Goal: Information Seeking & Learning: Check status

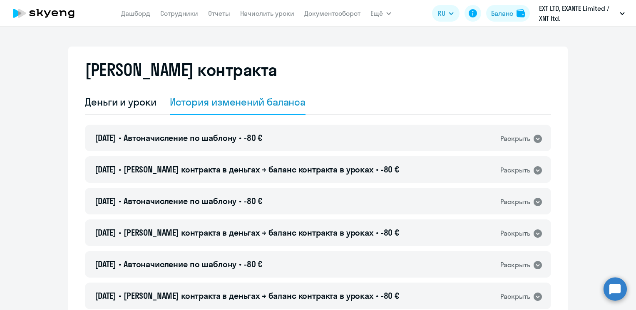
select select "english_adult_not_native_speaker"
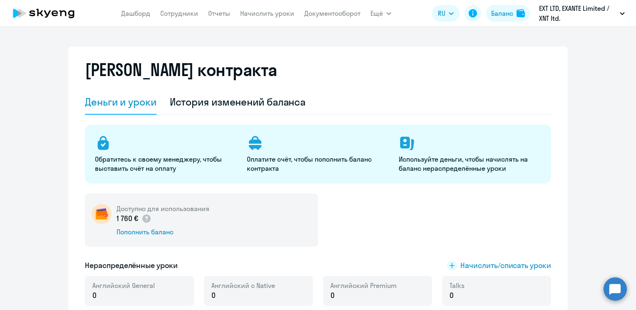
select select "english_adult_not_native_speaker"
click at [222, 105] on div "История изменений баланса" at bounding box center [238, 101] width 136 height 13
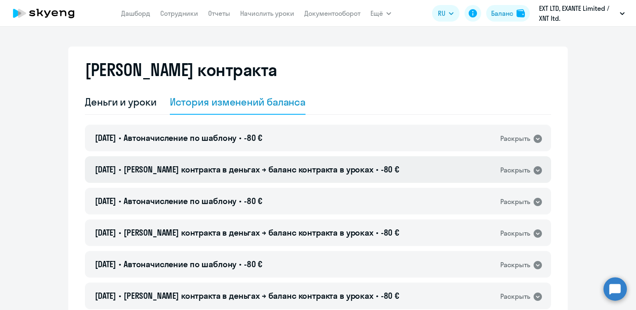
click at [225, 171] on span "[PERSON_NAME] контракта в деньгах → баланс контракта в уроках" at bounding box center [249, 169] width 250 height 10
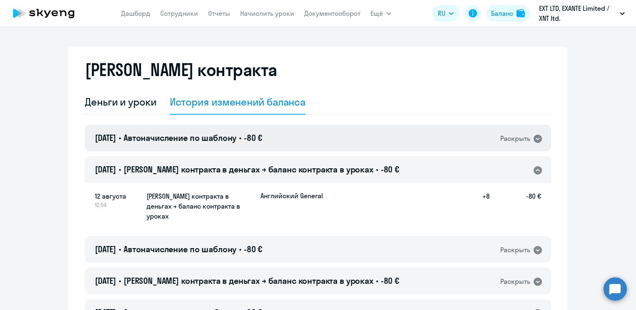
click at [227, 141] on span "Автоначисление по шаблону" at bounding box center [180, 138] width 113 height 10
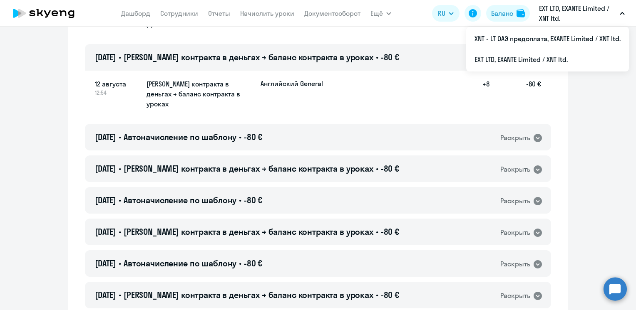
scroll to position [42, 0]
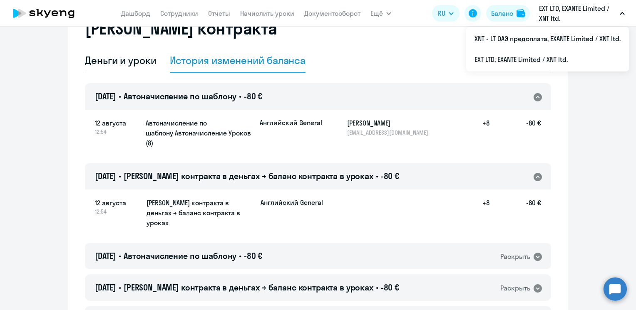
click at [195, 92] on span "Автоначисление по шаблону" at bounding box center [180, 96] width 113 height 10
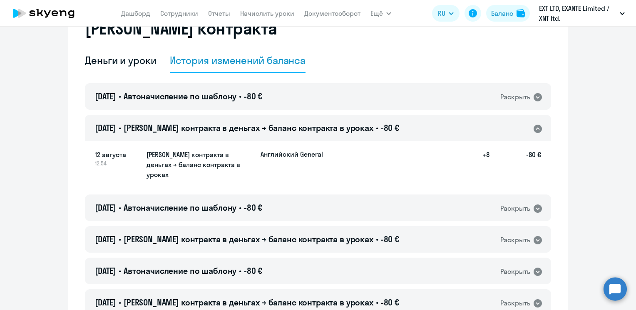
click at [211, 134] on h4 "12.08.2025 • Баланс контракта в деньгах → баланс контракта в уроках • -80 €" at bounding box center [247, 128] width 304 height 12
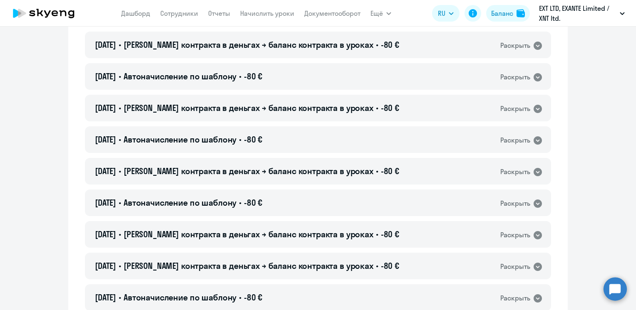
scroll to position [0, 0]
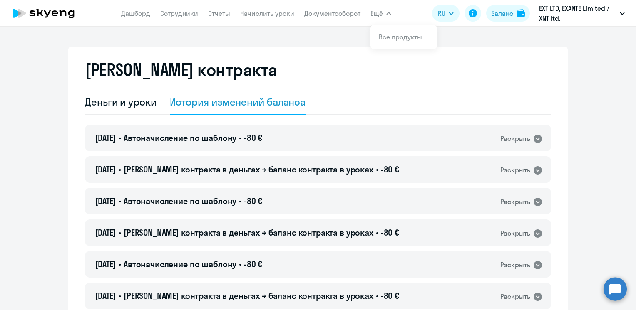
click at [138, 8] on app-menu-item-link "Дашборд" at bounding box center [135, 13] width 29 height 10
click at [137, 15] on link "Дашборд" at bounding box center [135, 13] width 29 height 8
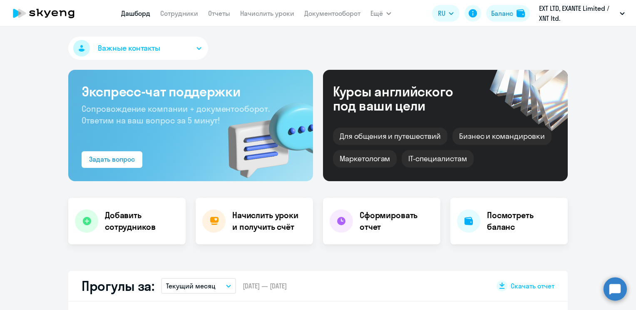
select select "30"
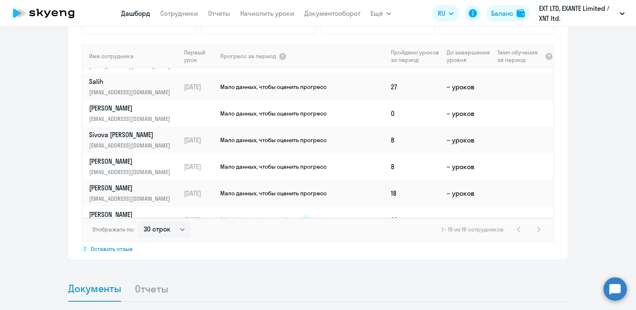
scroll to position [166, 0]
